Goal: Book appointment/travel/reservation

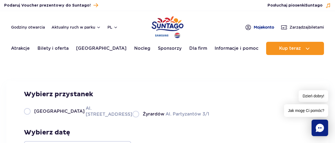
click at [260, 27] on span "Moje konto" at bounding box center [264, 28] width 20 height 6
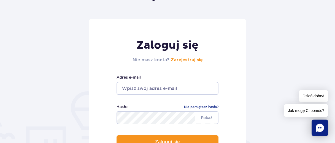
scroll to position [48, 0]
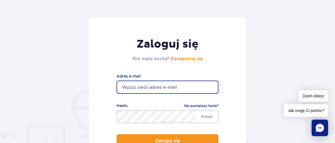
click at [160, 89] on input "email" at bounding box center [168, 87] width 102 height 13
type input "martaaksman@o2.pl"
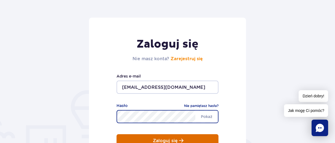
click at [168, 137] on button "Zaloguj się" at bounding box center [168, 141] width 102 height 13
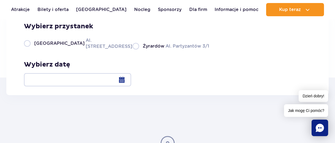
scroll to position [72, 0]
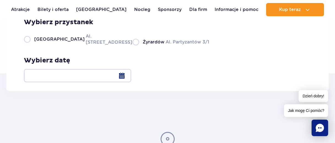
click at [30, 46] on label "Warszawa Al. Jerozolimskie 56" at bounding box center [75, 39] width 102 height 12
click at [30, 46] on input "Warszawa Al. Jerozolimskie 56" at bounding box center [27, 44] width 6 height 1
radio input "true"
click at [131, 76] on div at bounding box center [77, 75] width 107 height 13
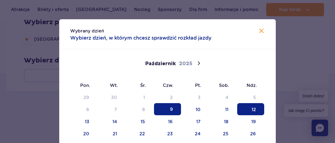
click at [254, 109] on span "12" at bounding box center [250, 109] width 27 height 12
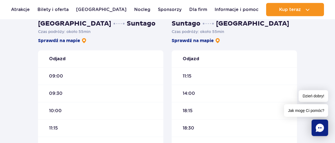
scroll to position [168, 0]
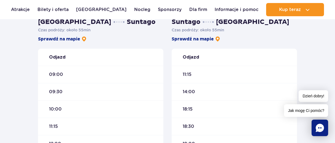
click at [56, 108] on span "10:00" at bounding box center [55, 109] width 13 height 6
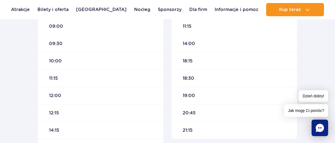
scroll to position [313, 0]
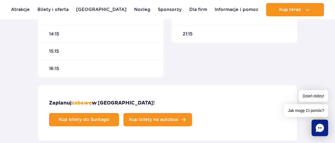
click at [178, 118] on span "Kup bilety na autobus" at bounding box center [153, 120] width 49 height 4
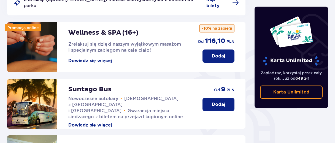
scroll to position [96, 0]
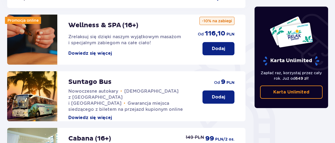
click at [216, 94] on p "Dodaj" at bounding box center [218, 97] width 13 height 6
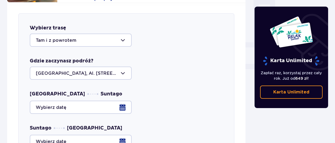
scroll to position [216, 0]
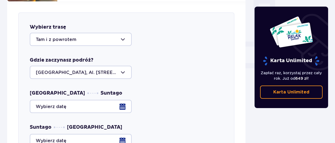
click at [121, 34] on div at bounding box center [81, 39] width 102 height 13
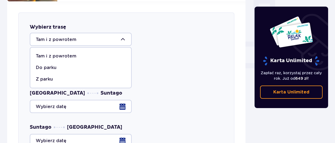
click at [121, 34] on div at bounding box center [81, 39] width 102 height 13
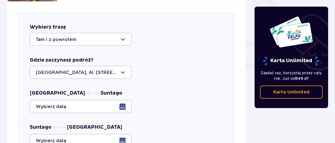
click at [74, 66] on div at bounding box center [81, 72] width 102 height 13
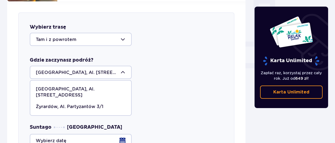
scroll to position [241, 0]
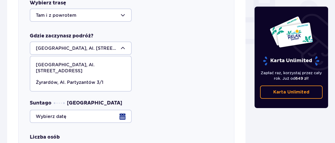
click at [76, 62] on p "[GEOGRAPHIC_DATA], Al. [STREET_ADDRESS]" at bounding box center [81, 68] width 90 height 12
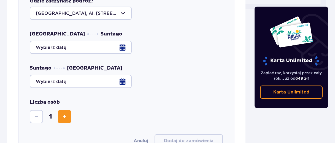
scroll to position [289, 0]
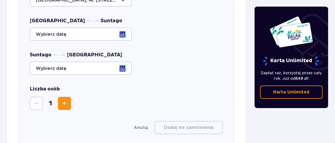
click at [124, 30] on div at bounding box center [126, 34] width 193 height 13
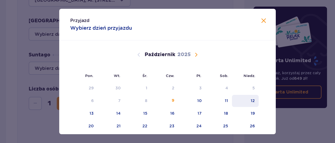
click at [255, 100] on div "12" at bounding box center [253, 101] width 4 height 6
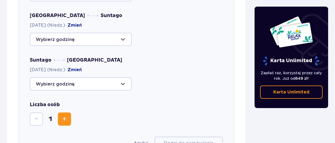
scroll to position [289, 0]
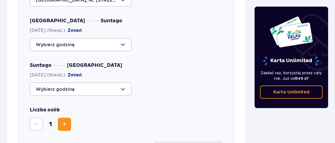
click at [125, 85] on div at bounding box center [81, 89] width 102 height 13
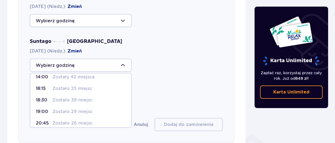
scroll to position [31, 0]
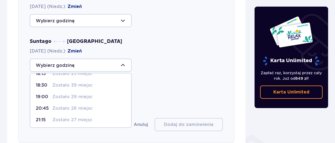
click at [43, 94] on p "19:00" at bounding box center [43, 97] width 14 height 6
type input "19:00"
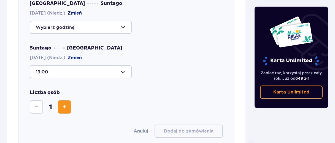
scroll to position [311, 0]
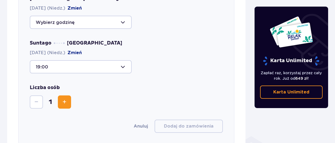
click at [65, 99] on span "Zwiększ" at bounding box center [64, 102] width 7 height 7
click at [40, 96] on button "Zmniejsz" at bounding box center [36, 102] width 13 height 13
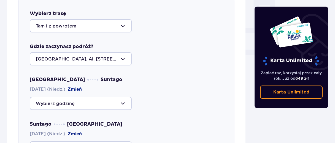
scroll to position [239, 0]
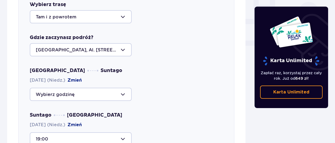
click at [123, 89] on div at bounding box center [81, 94] width 102 height 13
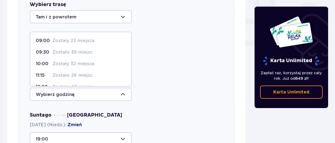
click at [54, 61] on p "Zostały 32 miejsca" at bounding box center [73, 64] width 42 height 6
type input "10:00"
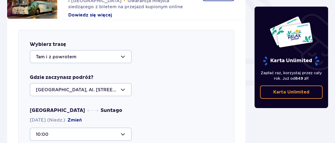
scroll to position [191, 0]
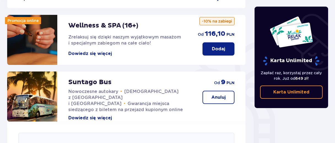
scroll to position [96, 0]
